Goal: Task Accomplishment & Management: Complete application form

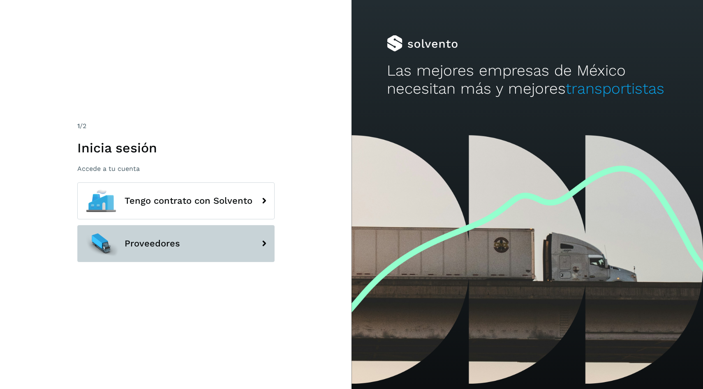
click at [164, 240] on span "Proveedores" at bounding box center [152, 244] width 55 height 10
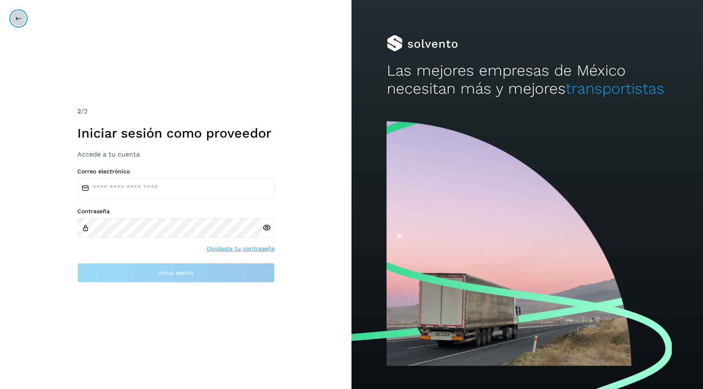
click at [15, 15] on icon at bounding box center [18, 18] width 7 height 7
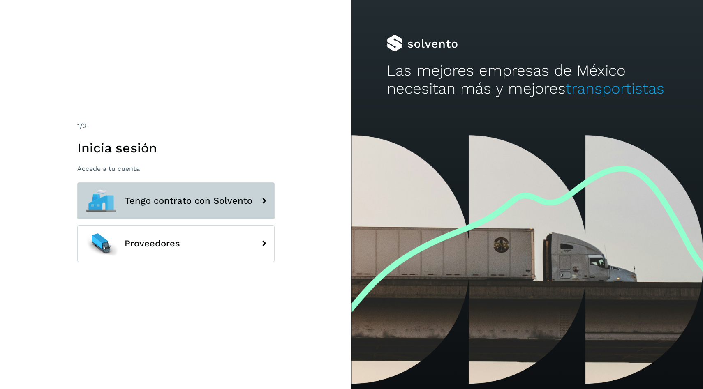
click at [154, 205] on span "Tengo contrato con Solvento" at bounding box center [189, 201] width 128 height 10
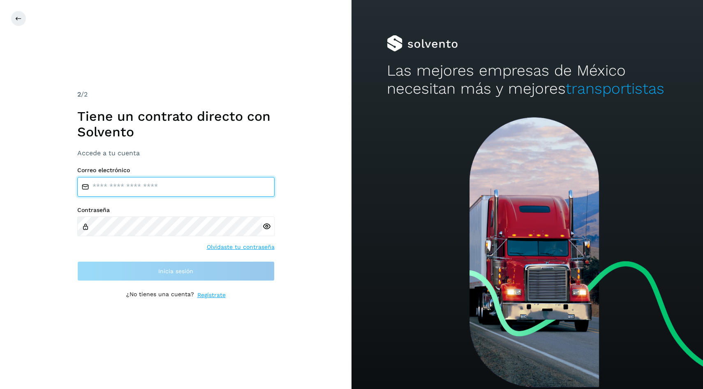
click at [180, 191] on input "email" at bounding box center [175, 187] width 197 height 20
type input "**********"
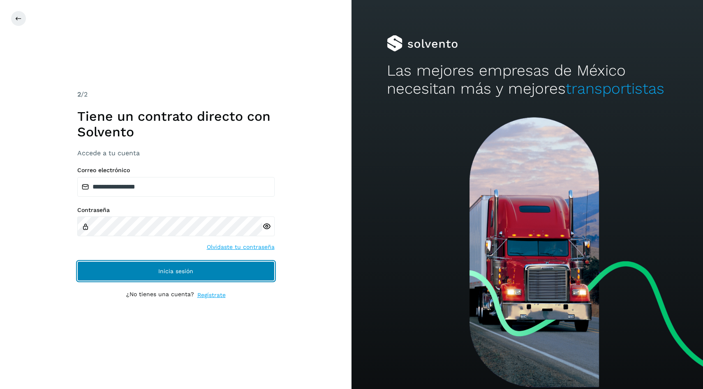
click at [160, 264] on button "Inicia sesión" at bounding box center [175, 271] width 197 height 20
